Goal: Transaction & Acquisition: Book appointment/travel/reservation

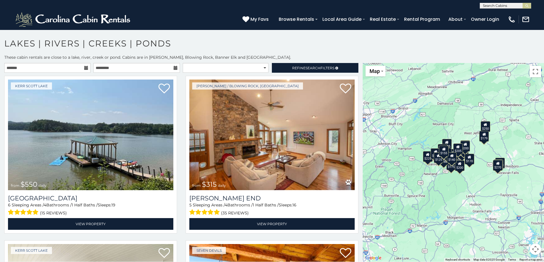
click at [504, 165] on div "$550" at bounding box center [500, 162] width 10 height 11
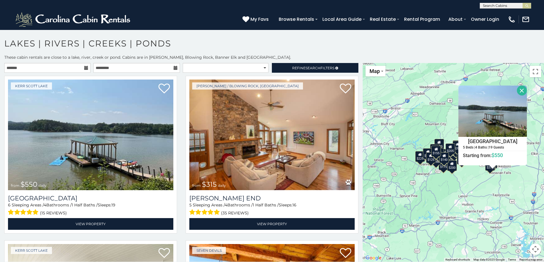
click at [517, 188] on div "$550 $315 $275 $180 $235 $615 $305 $260 $235 $175 $235 $200 $250 $229 $225 $200…" at bounding box center [452, 162] width 181 height 199
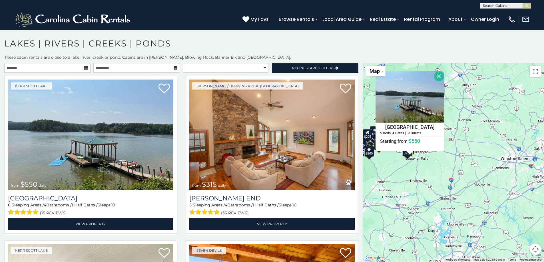
drag, startPoint x: 516, startPoint y: 189, endPoint x: 431, endPoint y: 174, distance: 85.7
click at [431, 174] on div "$550 $315 $275 $180 $235 $615 $305 $260 $235 $175 $235 $200 $250 $229 $225 $200…" at bounding box center [452, 162] width 181 height 199
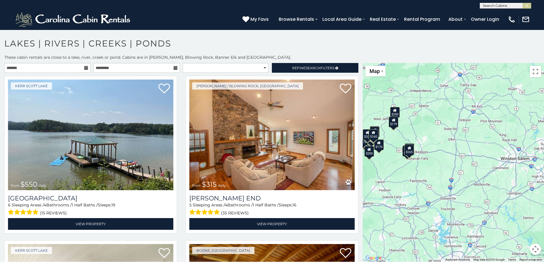
click at [393, 126] on div "$179" at bounding box center [394, 121] width 10 height 11
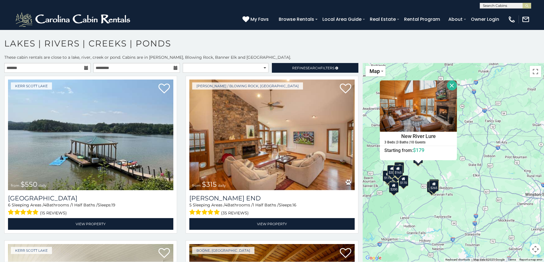
click at [500, 177] on div "$550 $315 $275 $235 $175 $235 $200 $250 $200 $205 $179 $200 $170 $270 $165 $265…" at bounding box center [452, 162] width 181 height 199
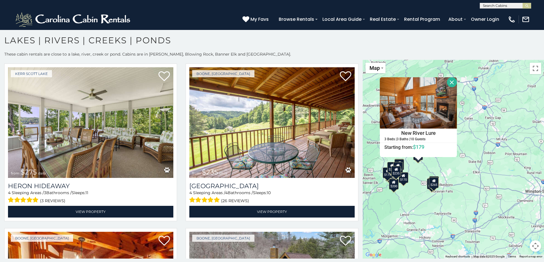
scroll to position [348, 0]
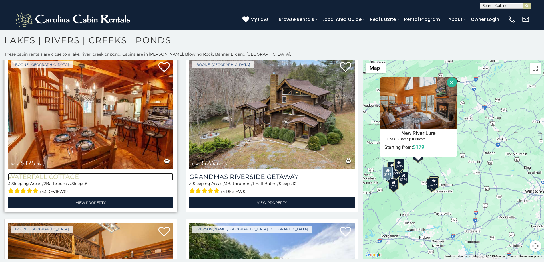
click at [70, 175] on h3 "Waterfall Cottage" at bounding box center [90, 177] width 165 height 8
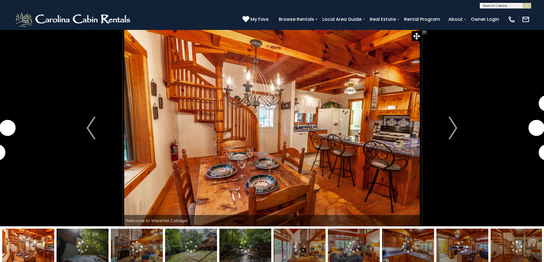
click at [449, 130] on img "Next" at bounding box center [452, 128] width 9 height 23
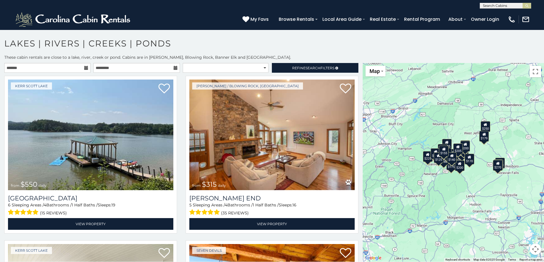
scroll to position [3, 0]
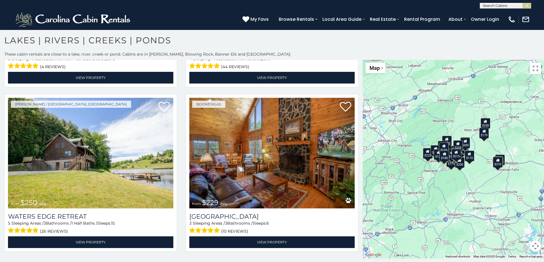
scroll to position [1001, 0]
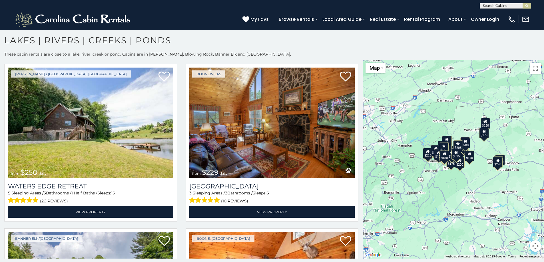
click at [362, 257] on div "$550 $315 $275 $180 $235 $615 $305 $260 $235 $175 $235 $200 $250 $229 $225 $200…" at bounding box center [452, 159] width 181 height 199
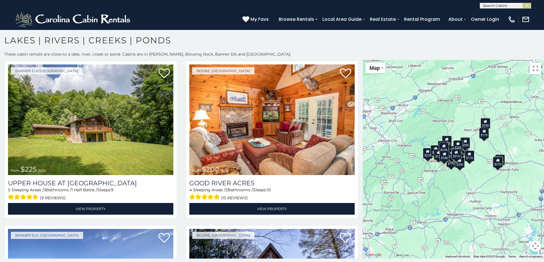
click at [362, 257] on div "$550 $315 $275 $180 $235 $615 $305 $260 $235 $175 $235 $200 $250 $229 $225 $200…" at bounding box center [452, 159] width 181 height 199
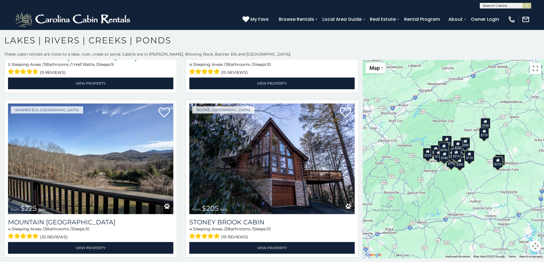
click at [362, 257] on div "$550 $315 $275 $180 $235 $615 $305 $260 $235 $175 $235 $200 $250 $229 $225 $200…" at bounding box center [452, 159] width 181 height 199
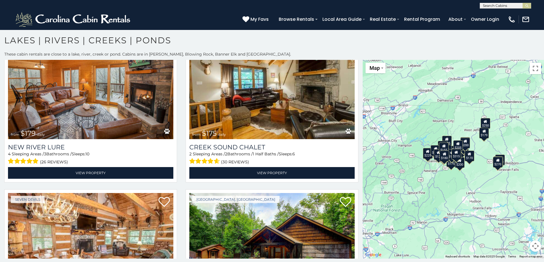
click at [362, 257] on div "$550 $315 $275 $180 $235 $615 $305 $260 $235 $175 $235 $200 $250 $229 $225 $200…" at bounding box center [452, 159] width 181 height 199
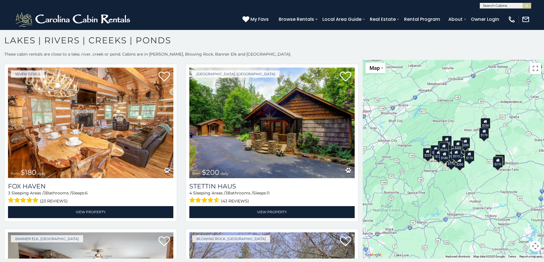
click at [362, 257] on div "$550 $315 $275 $180 $235 $615 $305 $260 $235 $175 $235 $200 $250 $229 $225 $200…" at bounding box center [452, 159] width 181 height 199
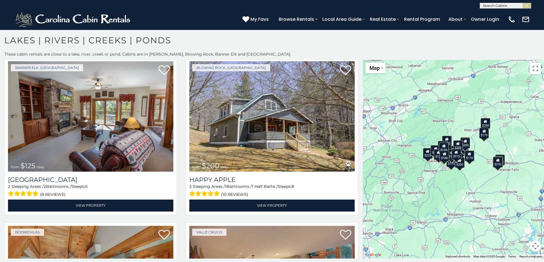
click at [362, 257] on div "$550 $315 $275 $180 $235 $615 $305 $260 $235 $175 $235 $200 $250 $229 $225 $200…" at bounding box center [452, 159] width 181 height 199
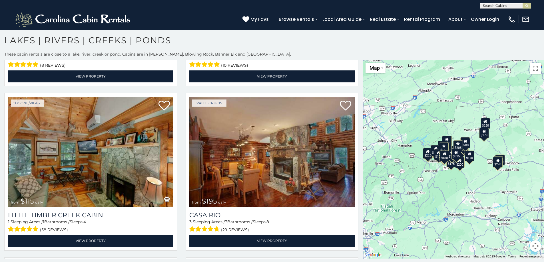
click at [362, 257] on div "$550 $315 $275 $180 $235 $615 $305 $260 $235 $175 $235 $200 $250 $229 $225 $200…" at bounding box center [452, 159] width 181 height 199
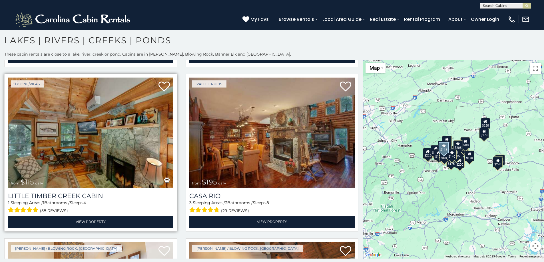
click at [82, 162] on img at bounding box center [90, 133] width 165 height 111
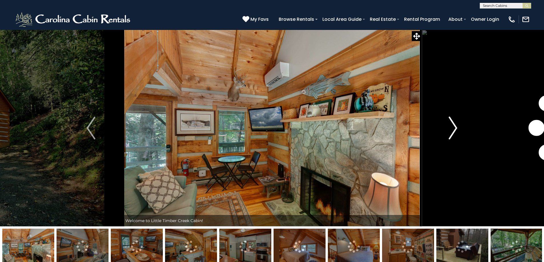
click at [453, 129] on img "Next" at bounding box center [452, 128] width 9 height 23
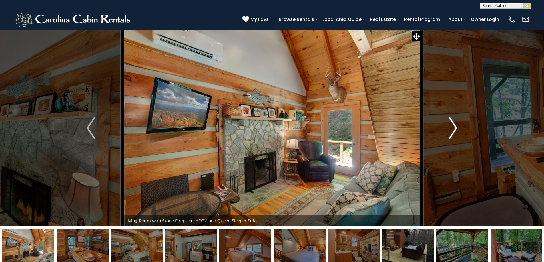
click at [451, 130] on img "Next" at bounding box center [452, 128] width 9 height 23
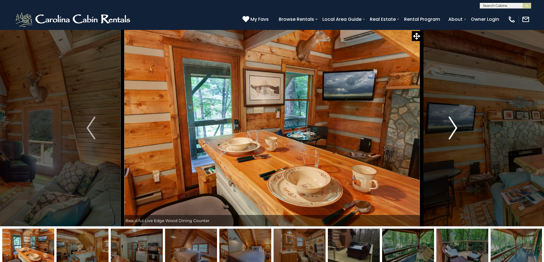
click at [449, 130] on img "Next" at bounding box center [452, 128] width 9 height 23
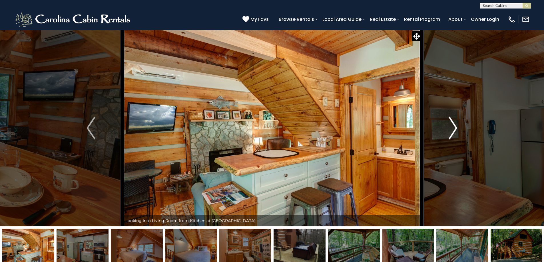
click at [449, 130] on img "Next" at bounding box center [452, 128] width 9 height 23
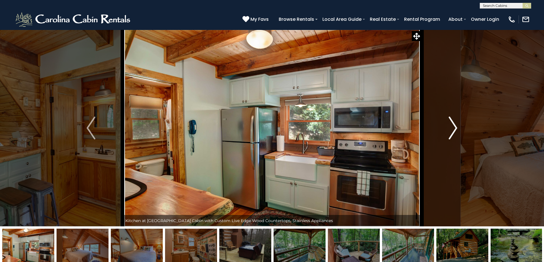
click at [449, 130] on img "Next" at bounding box center [452, 128] width 9 height 23
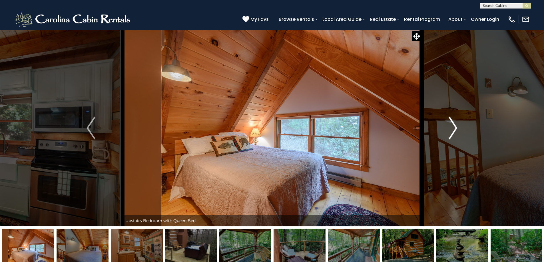
click at [449, 130] on img "Next" at bounding box center [452, 128] width 9 height 23
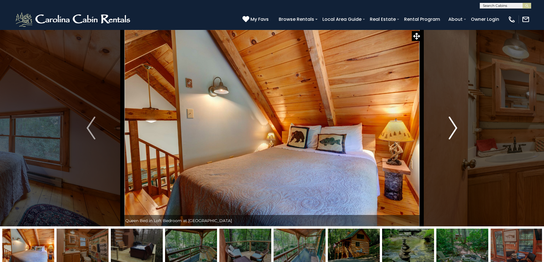
click at [448, 131] on button "Next" at bounding box center [452, 128] width 63 height 197
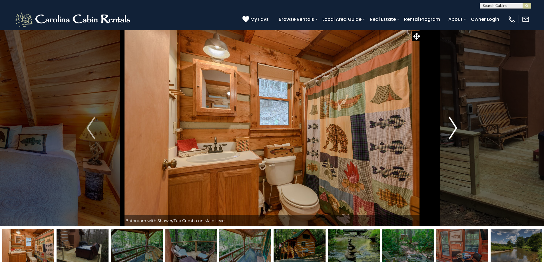
click at [447, 131] on button "Next" at bounding box center [452, 128] width 63 height 197
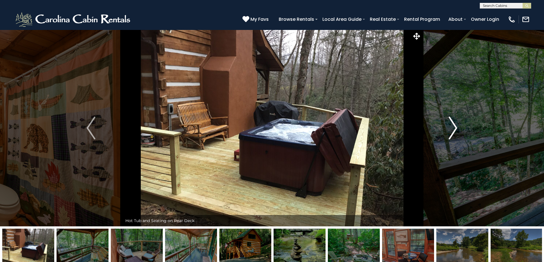
click at [447, 131] on button "Next" at bounding box center [452, 128] width 63 height 197
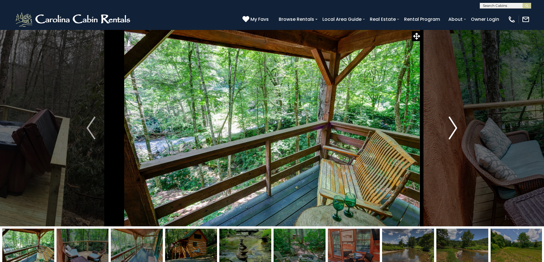
click at [447, 131] on button "Next" at bounding box center [452, 128] width 63 height 197
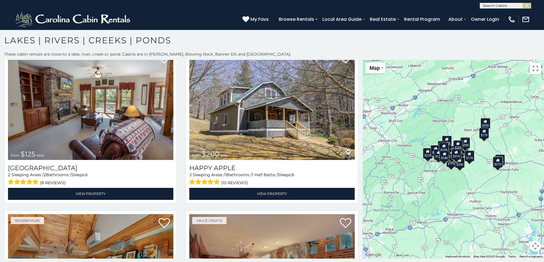
scroll to position [1849, 0]
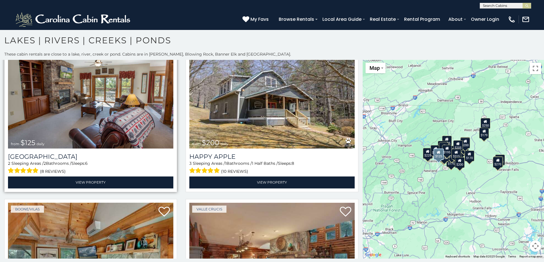
click at [58, 114] on img at bounding box center [90, 93] width 165 height 111
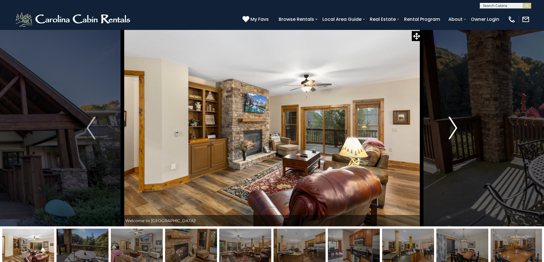
click at [455, 131] on img "Next" at bounding box center [452, 128] width 9 height 23
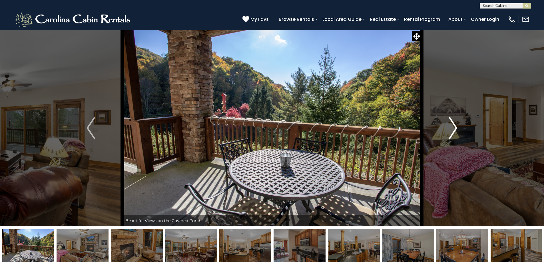
click at [449, 130] on img "Next" at bounding box center [452, 128] width 9 height 23
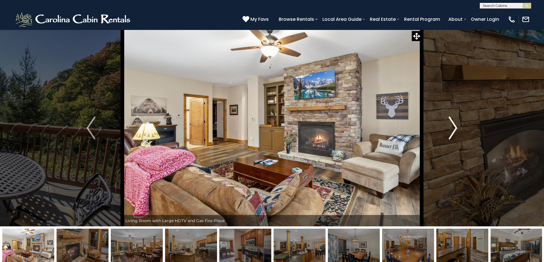
click at [449, 130] on img "Next" at bounding box center [452, 128] width 9 height 23
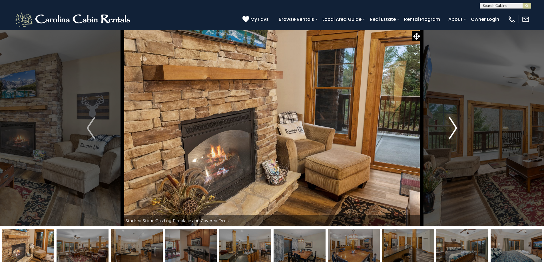
click at [449, 130] on img "Next" at bounding box center [452, 128] width 9 height 23
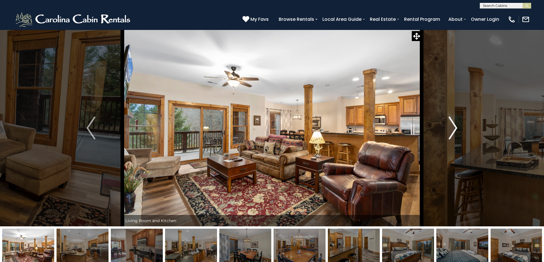
click at [449, 130] on img "Next" at bounding box center [452, 128] width 9 height 23
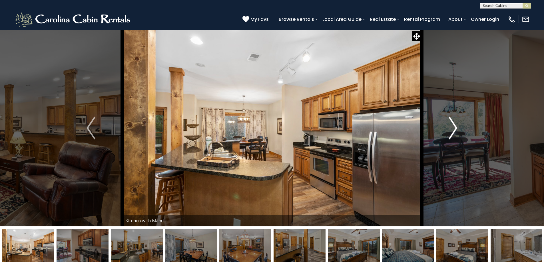
click at [449, 130] on img "Next" at bounding box center [452, 128] width 9 height 23
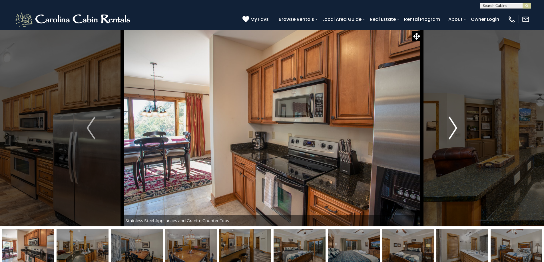
click at [449, 130] on img "Next" at bounding box center [452, 128] width 9 height 23
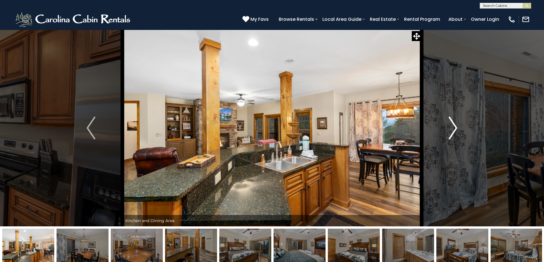
click at [449, 130] on img "Next" at bounding box center [452, 128] width 9 height 23
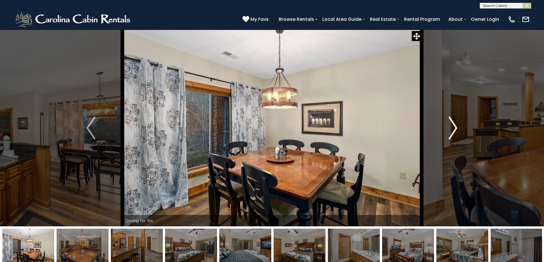
click at [449, 130] on img "Next" at bounding box center [452, 128] width 9 height 23
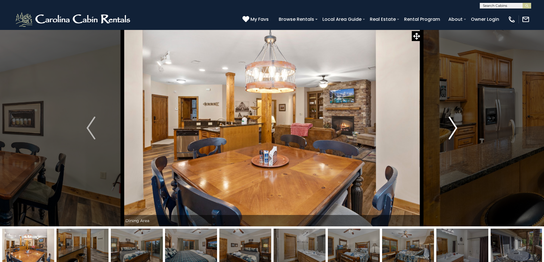
click at [449, 130] on img "Next" at bounding box center [452, 128] width 9 height 23
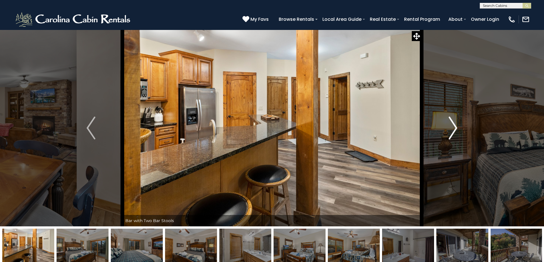
click at [449, 130] on img "Next" at bounding box center [452, 128] width 9 height 23
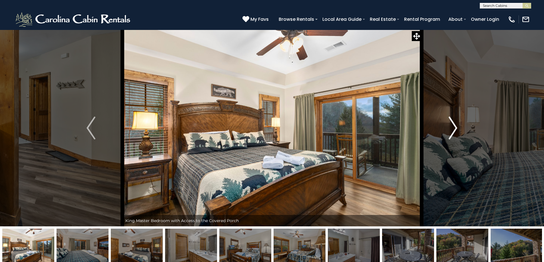
click at [449, 130] on img "Next" at bounding box center [452, 128] width 9 height 23
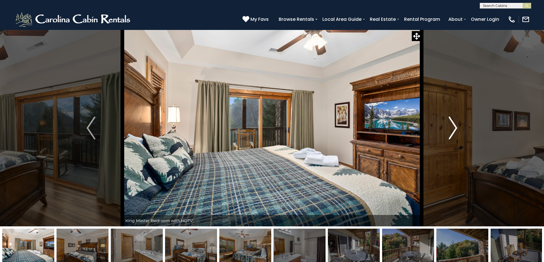
click at [449, 130] on img "Next" at bounding box center [452, 128] width 9 height 23
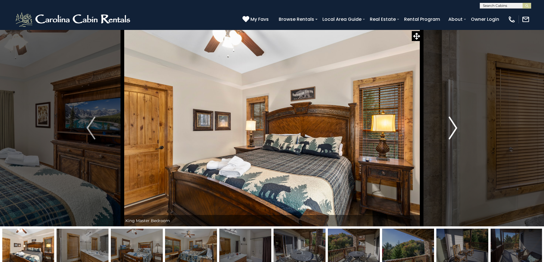
click at [449, 130] on img "Next" at bounding box center [452, 128] width 9 height 23
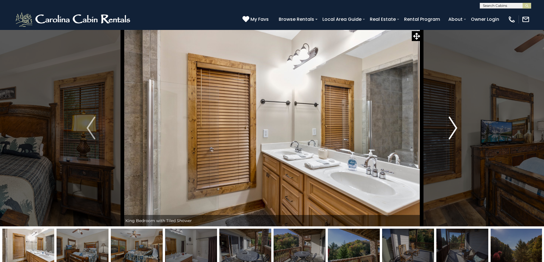
click at [449, 130] on img "Next" at bounding box center [452, 128] width 9 height 23
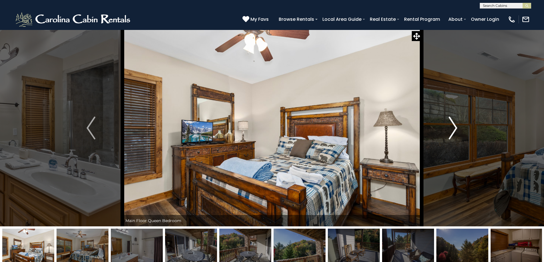
click at [449, 130] on img "Next" at bounding box center [452, 128] width 9 height 23
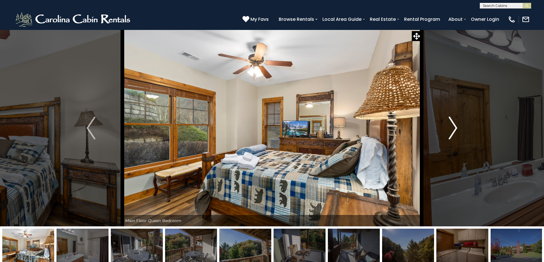
click at [449, 130] on img "Next" at bounding box center [452, 128] width 9 height 23
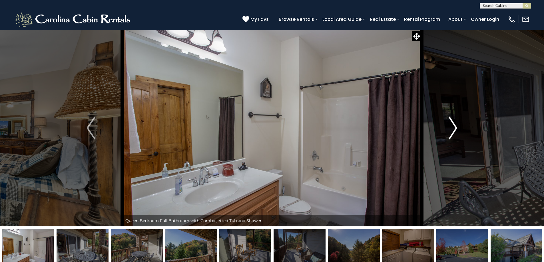
click at [449, 130] on img "Next" at bounding box center [452, 128] width 9 height 23
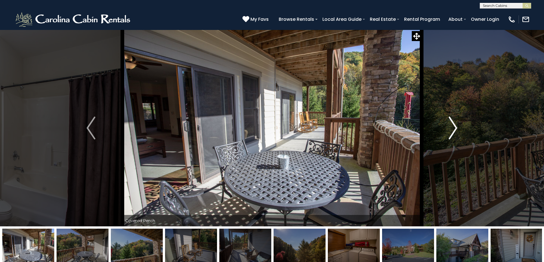
click at [449, 130] on img "Next" at bounding box center [452, 128] width 9 height 23
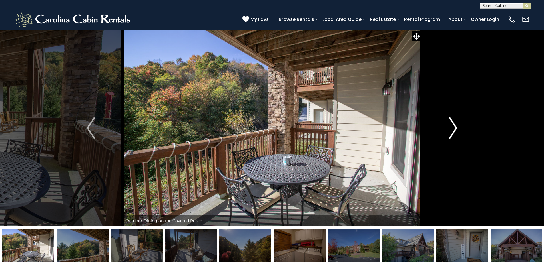
click at [449, 130] on img "Next" at bounding box center [452, 128] width 9 height 23
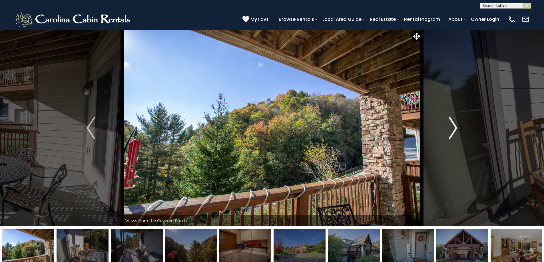
click at [449, 130] on img "Next" at bounding box center [452, 128] width 9 height 23
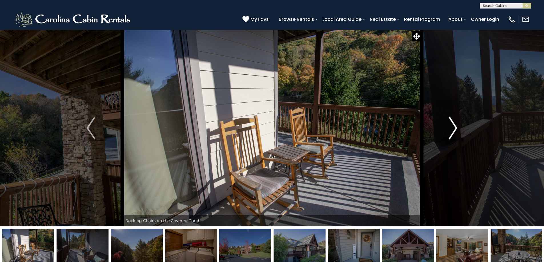
click at [449, 130] on img "Next" at bounding box center [452, 128] width 9 height 23
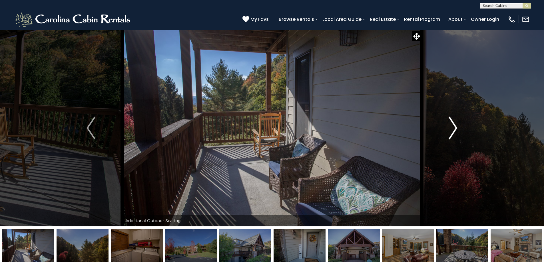
click at [449, 130] on img "Next" at bounding box center [452, 128] width 9 height 23
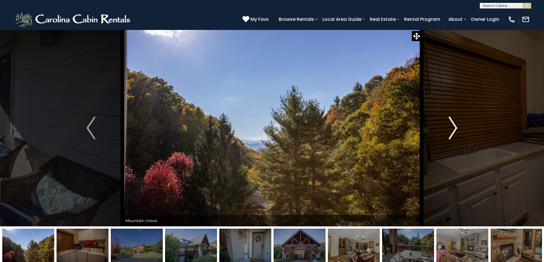
click at [449, 130] on img "Next" at bounding box center [452, 128] width 9 height 23
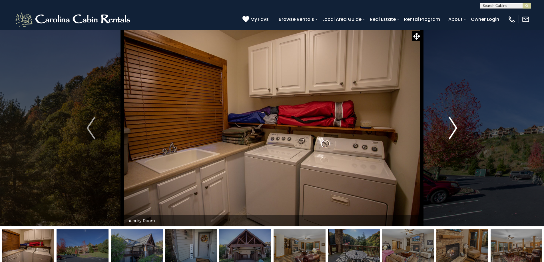
click at [449, 130] on img "Next" at bounding box center [452, 128] width 9 height 23
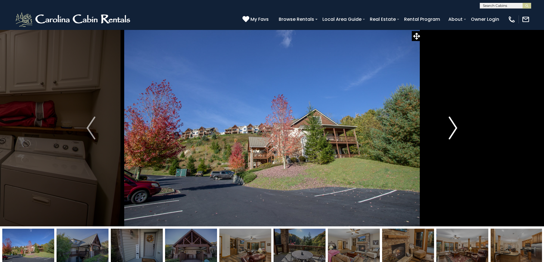
click at [449, 130] on img "Next" at bounding box center [452, 128] width 9 height 23
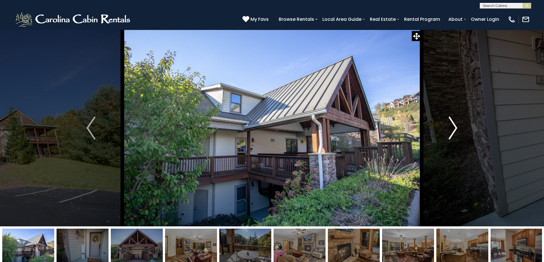
click at [449, 130] on img "Next" at bounding box center [452, 128] width 9 height 23
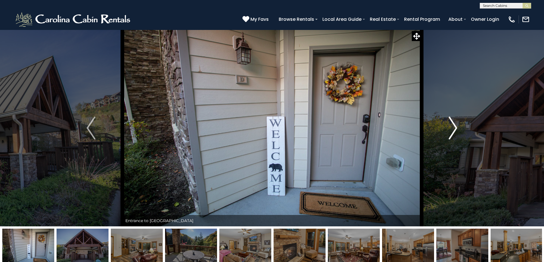
click at [449, 130] on img "Next" at bounding box center [452, 128] width 9 height 23
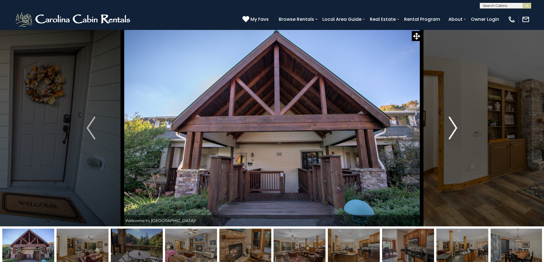
click at [449, 130] on img "Next" at bounding box center [452, 128] width 9 height 23
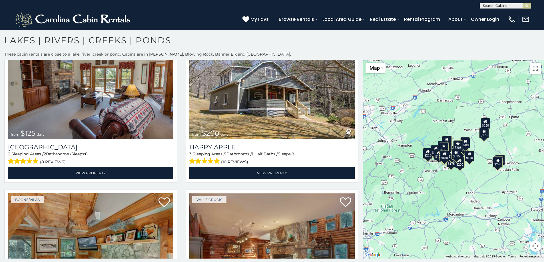
scroll to position [1800, 0]
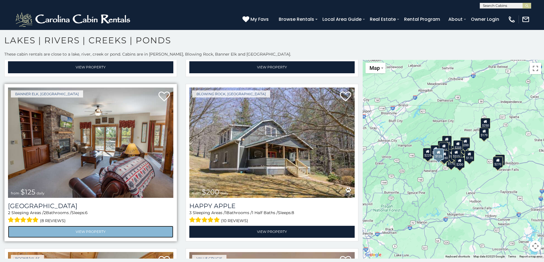
click at [73, 226] on link "View Property" at bounding box center [90, 232] width 165 height 12
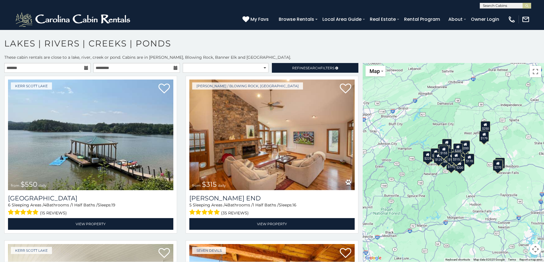
scroll to position [3, 0]
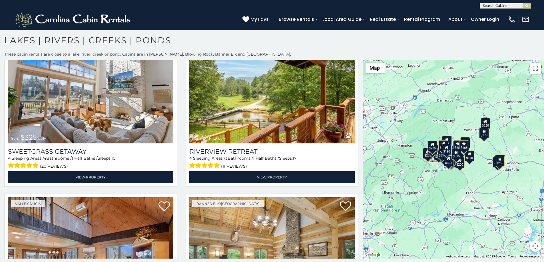
scroll to position [3088, 0]
